Goal: Task Accomplishment & Management: Manage account settings

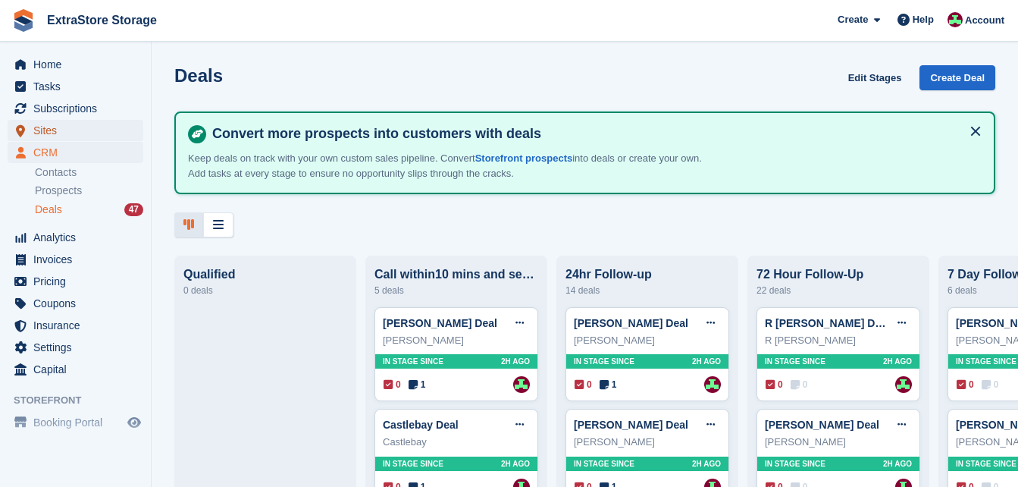
drag, startPoint x: 0, startPoint y: 0, endPoint x: 54, endPoint y: 132, distance: 142.5
click at [54, 132] on span "Sites" at bounding box center [78, 130] width 91 height 21
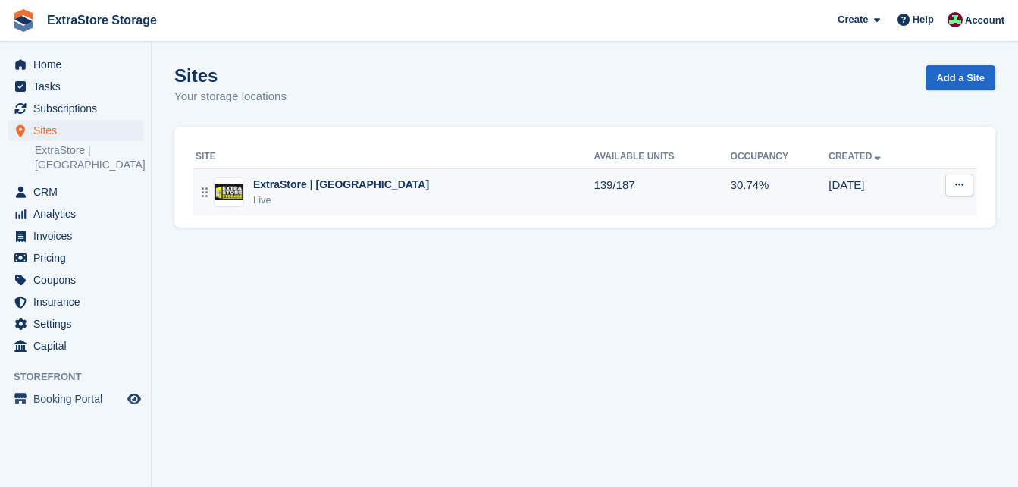
click at [434, 193] on div "ExtraStore | Belfast Live" at bounding box center [395, 192] width 398 height 31
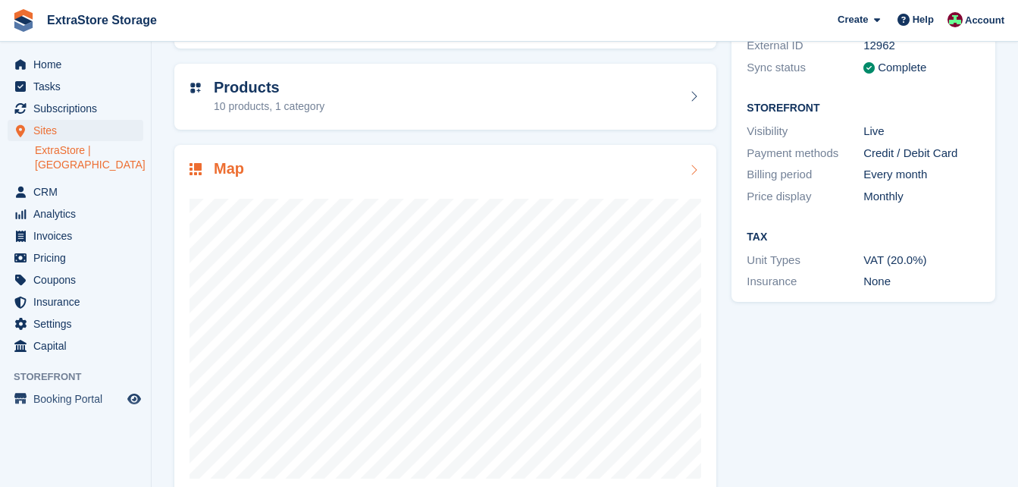
scroll to position [242, 0]
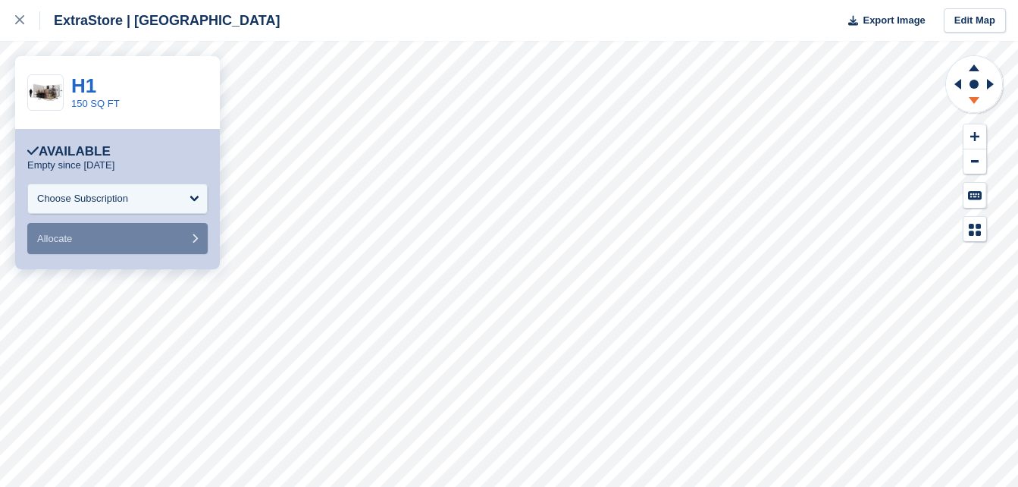
click at [974, 100] on icon at bounding box center [974, 100] width 11 height 7
click at [22, 18] on icon at bounding box center [19, 19] width 9 height 9
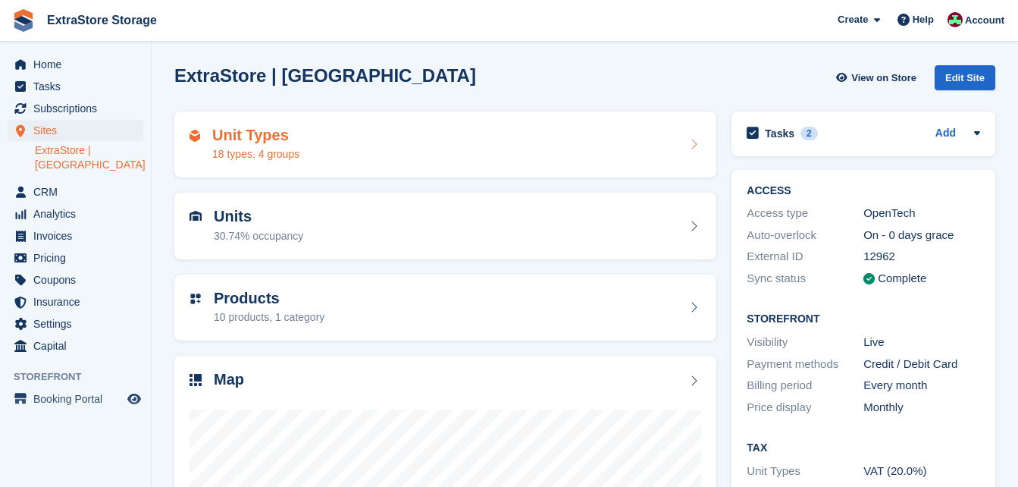
click at [431, 158] on div "Unit Types 18 types, 4 groups" at bounding box center [446, 145] width 512 height 36
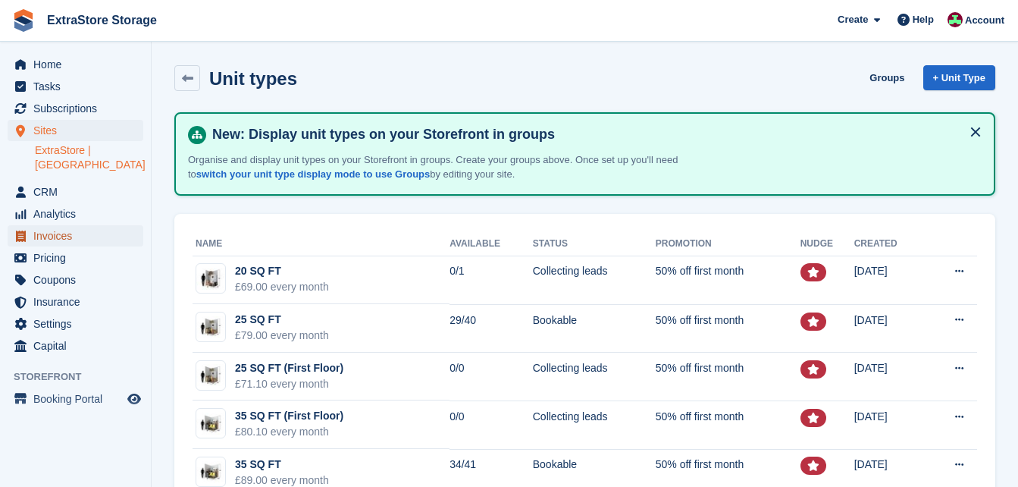
click at [71, 225] on span "Invoices" at bounding box center [78, 235] width 91 height 21
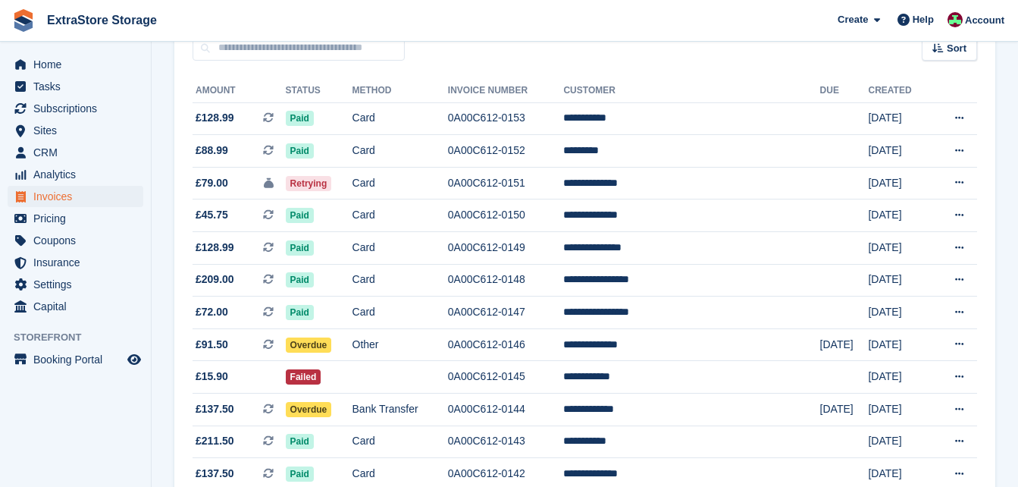
scroll to position [303, 0]
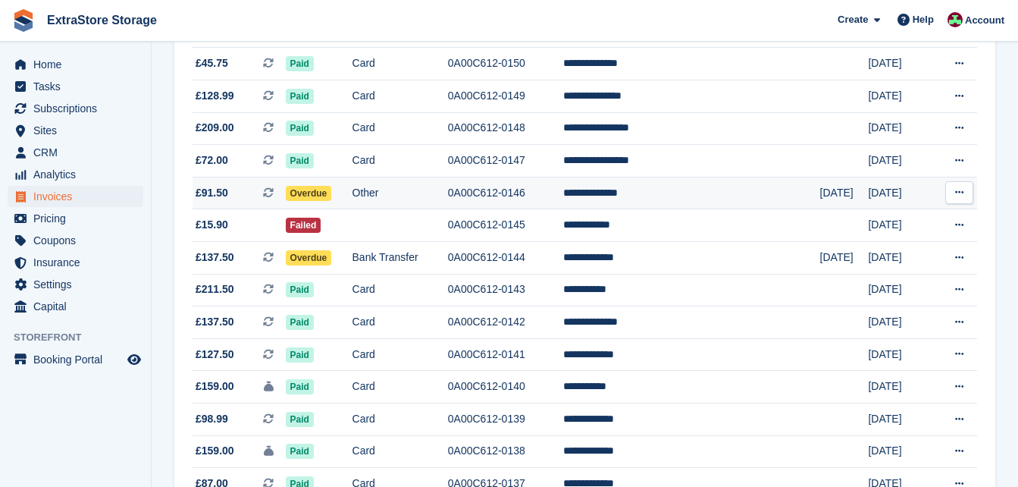
click at [448, 197] on td "Other" at bounding box center [400, 193] width 96 height 33
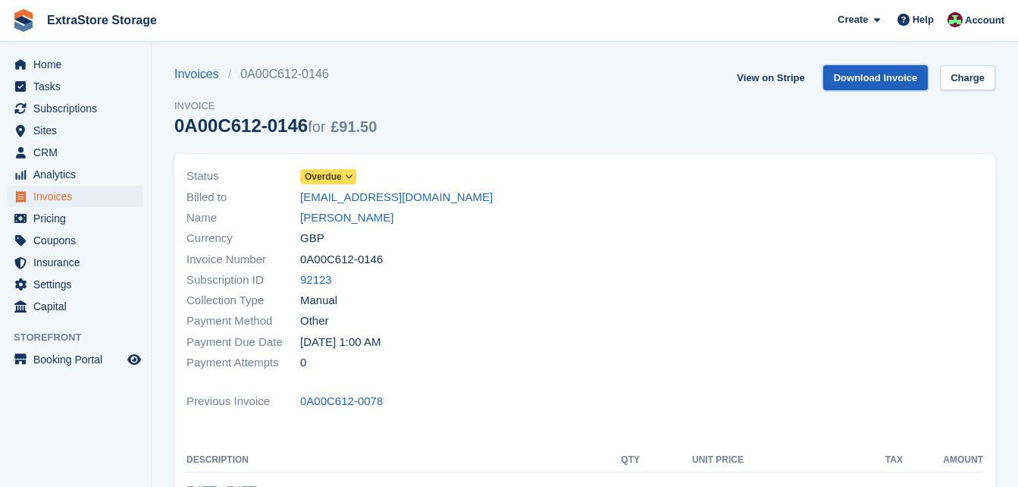
click at [851, 77] on link "Download Invoice" at bounding box center [875, 77] width 105 height 25
click at [344, 222] on link "[PERSON_NAME]" at bounding box center [346, 217] width 93 height 17
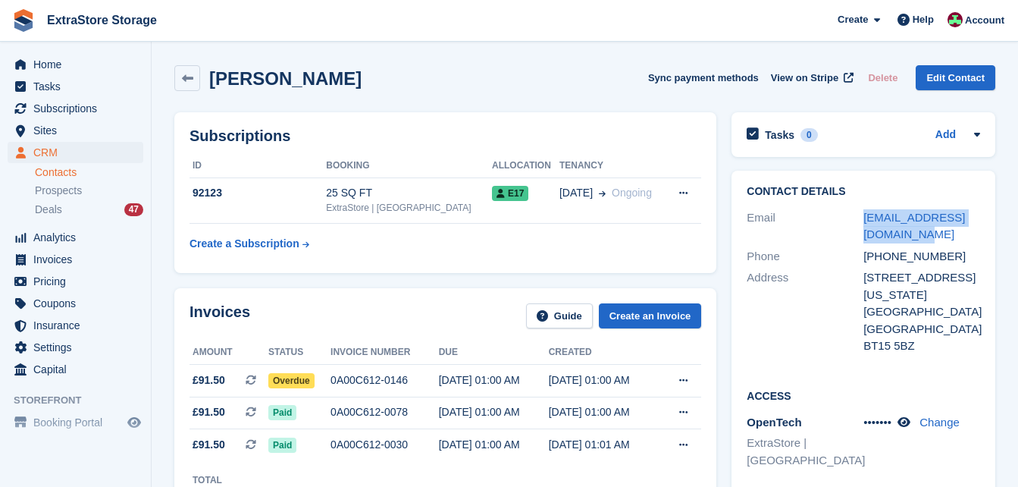
drag, startPoint x: 907, startPoint y: 237, endPoint x: 852, endPoint y: 220, distance: 57.3
click at [852, 220] on div "Email [EMAIL_ADDRESS][DOMAIN_NAME]" at bounding box center [863, 226] width 233 height 39
copy div "[EMAIL_ADDRESS][DOMAIN_NAME]"
click at [58, 258] on span "Invoices" at bounding box center [78, 259] width 91 height 21
